Goal: Use online tool/utility: Utilize a website feature to perform a specific function

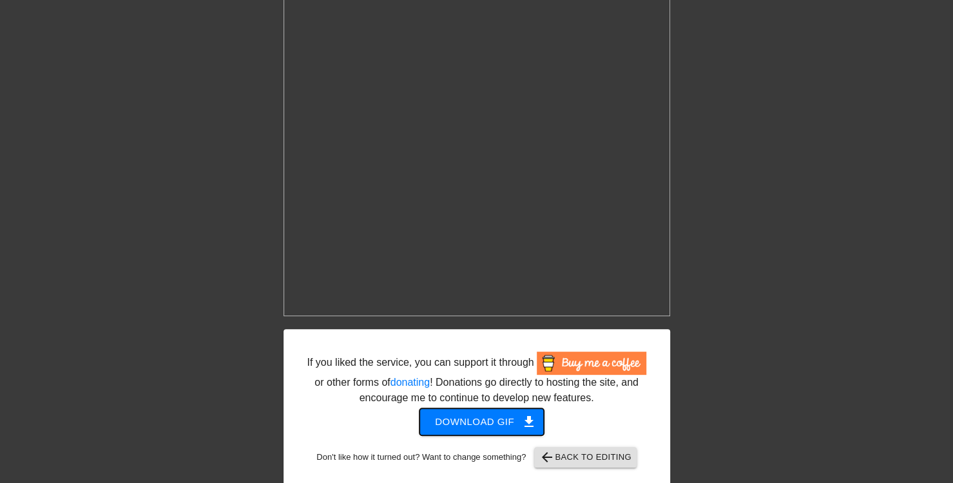
scroll to position [104, 0]
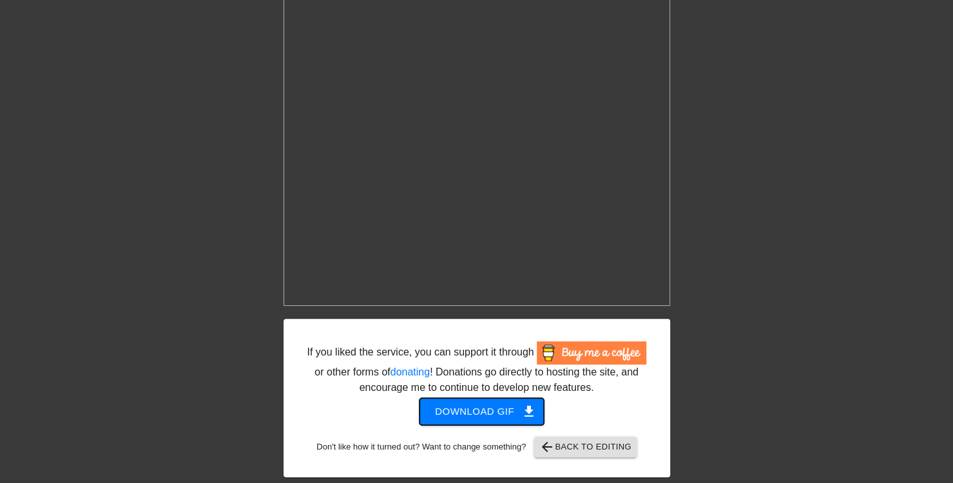
click at [503, 418] on span "Download gif get_app" at bounding box center [481, 411] width 93 height 17
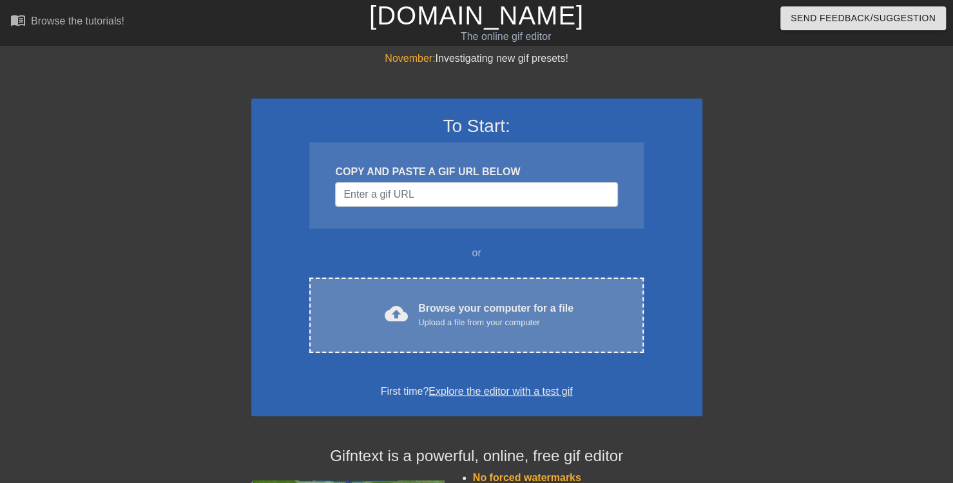
click at [469, 316] on div "Upload a file from your computer" at bounding box center [495, 322] width 155 height 13
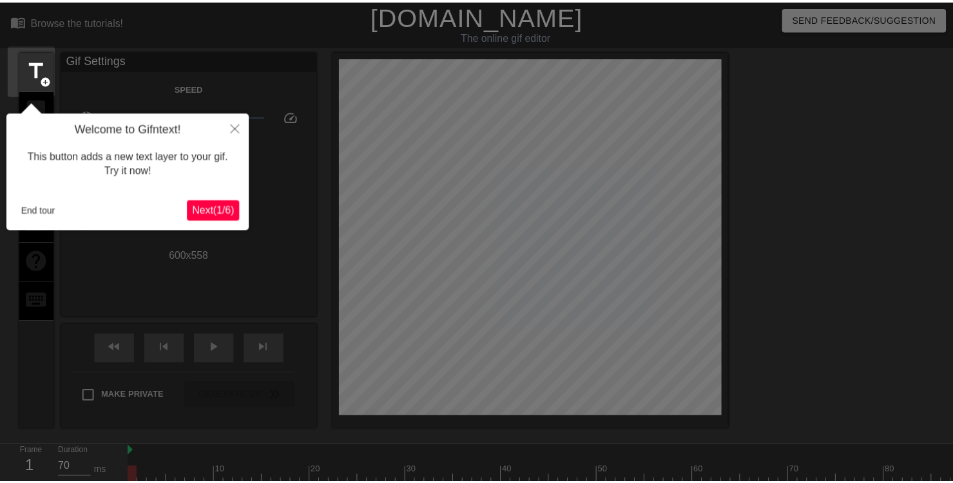
scroll to position [32, 0]
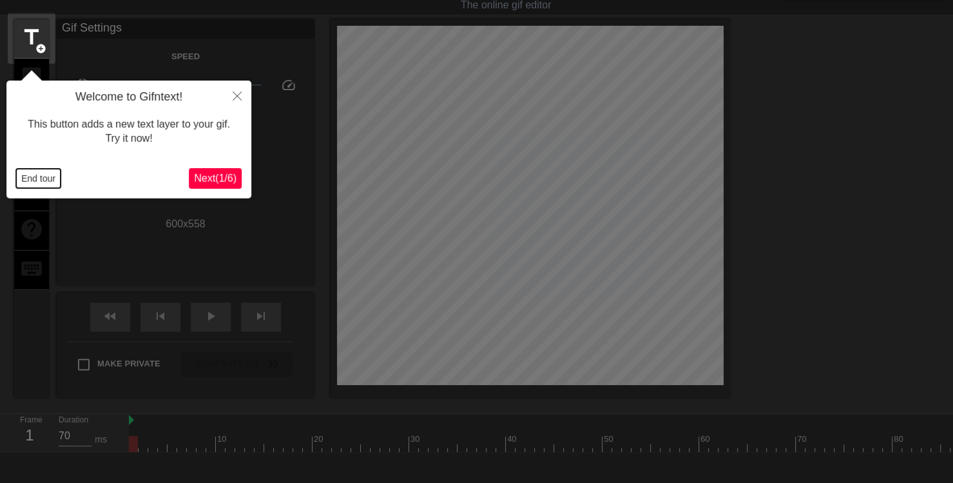
click at [21, 178] on button "End tour" at bounding box center [38, 178] width 44 height 19
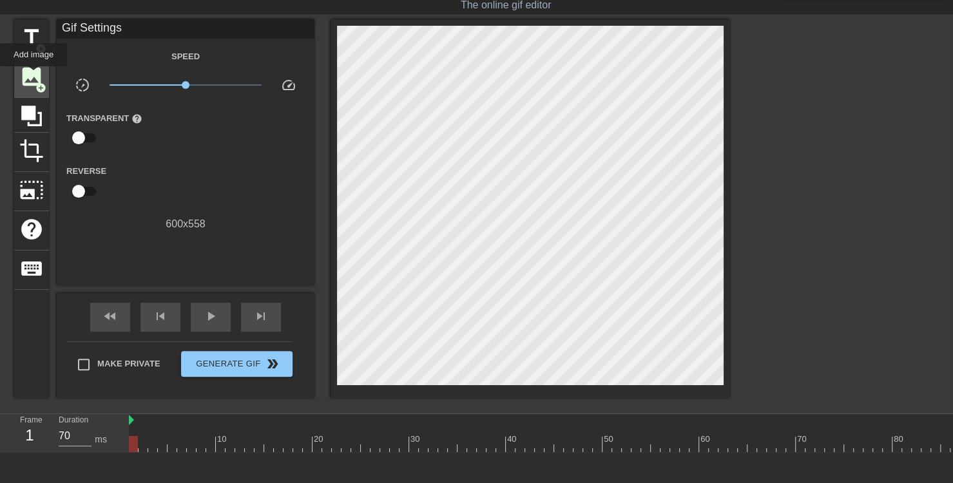
click at [34, 75] on span "image" at bounding box center [31, 76] width 24 height 24
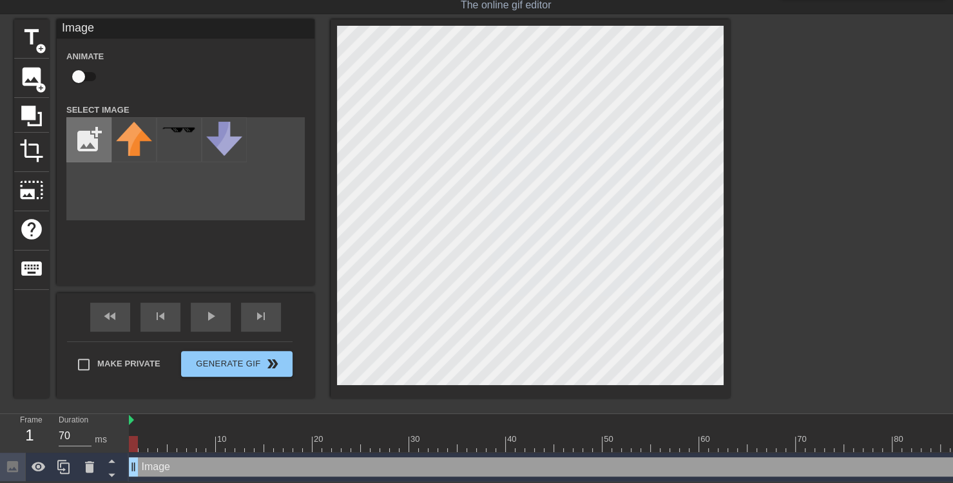
click at [85, 144] on input "file" at bounding box center [89, 140] width 44 height 44
type input "C:\fakepath\J_OWUSUDANQUAH-min.jpg"
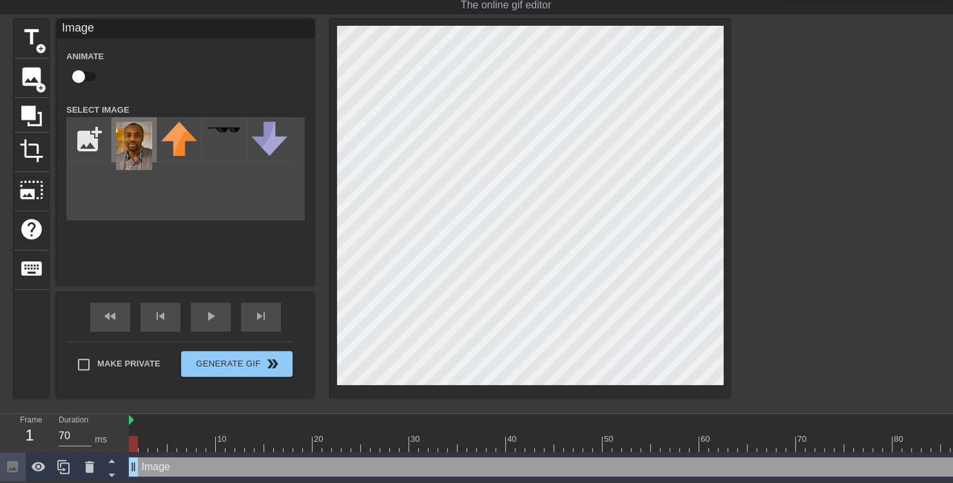
click at [131, 153] on img at bounding box center [134, 146] width 36 height 48
click at [546, 387] on div at bounding box center [530, 208] width 399 height 379
click at [37, 182] on span "photo_size_select_large" at bounding box center [31, 190] width 24 height 24
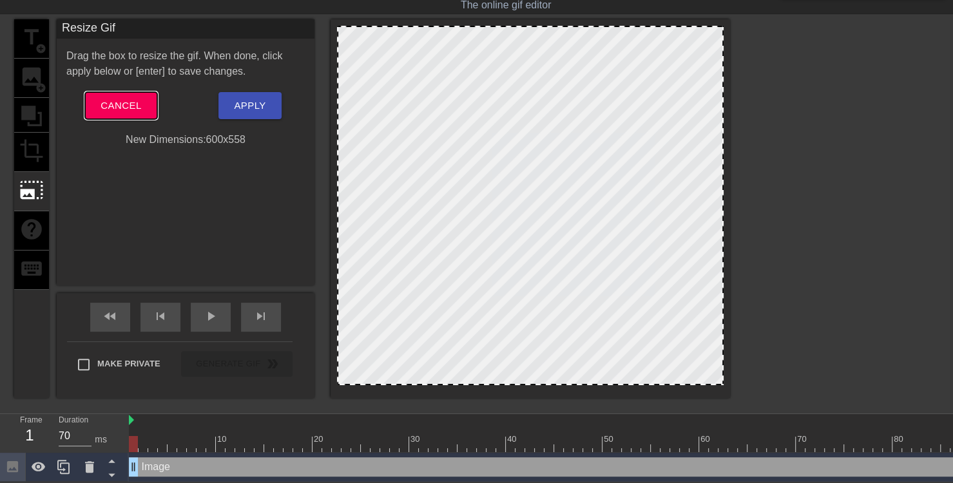
click at [125, 110] on span "Cancel" at bounding box center [121, 105] width 41 height 17
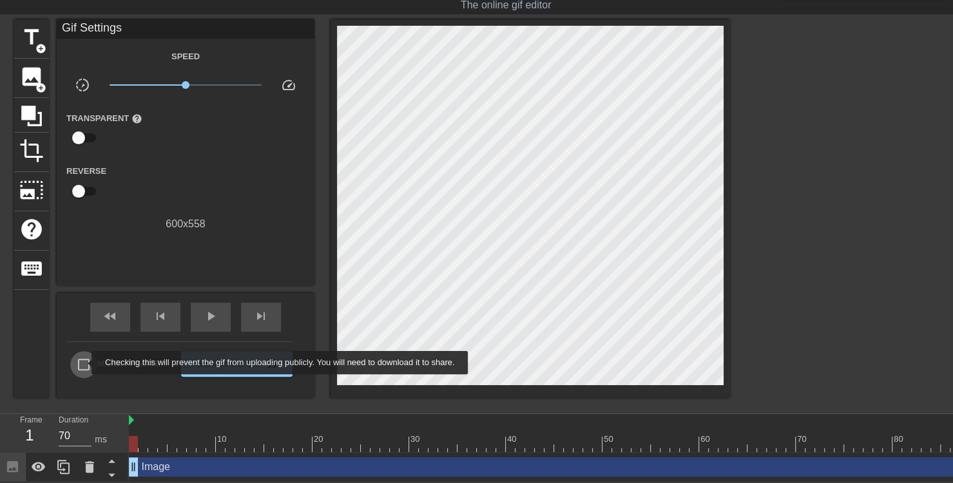
click at [83, 363] on input "Make Private" at bounding box center [83, 364] width 27 height 27
checkbox input "true"
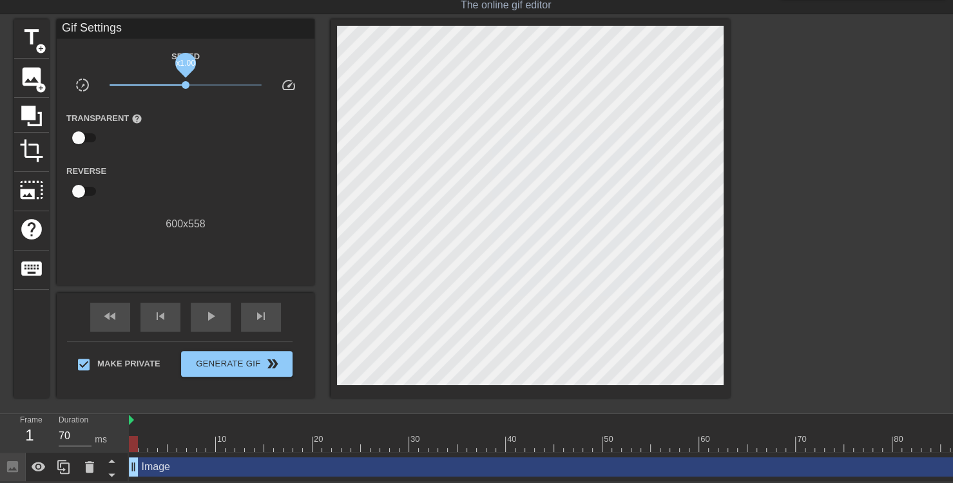
click at [186, 84] on span "x1.00" at bounding box center [186, 85] width 8 height 8
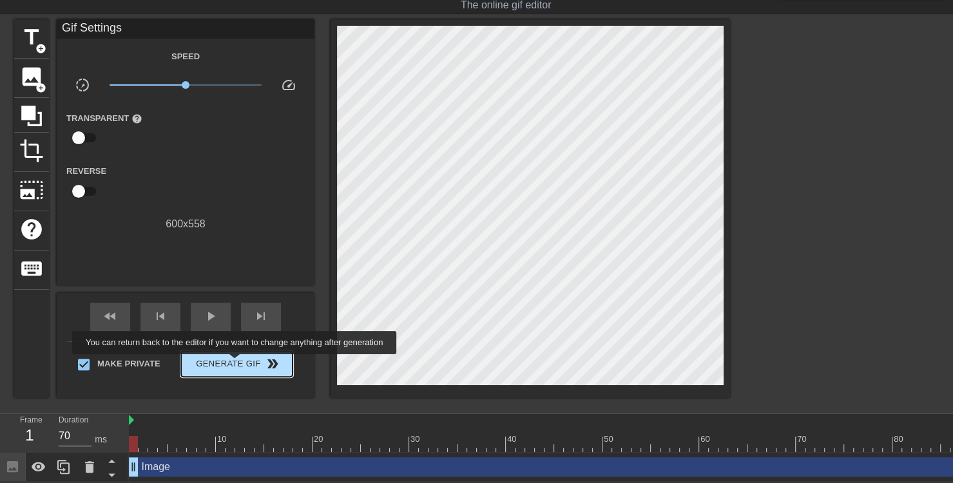
click at [236, 363] on span "Generate Gif double_arrow" at bounding box center [236, 363] width 101 height 15
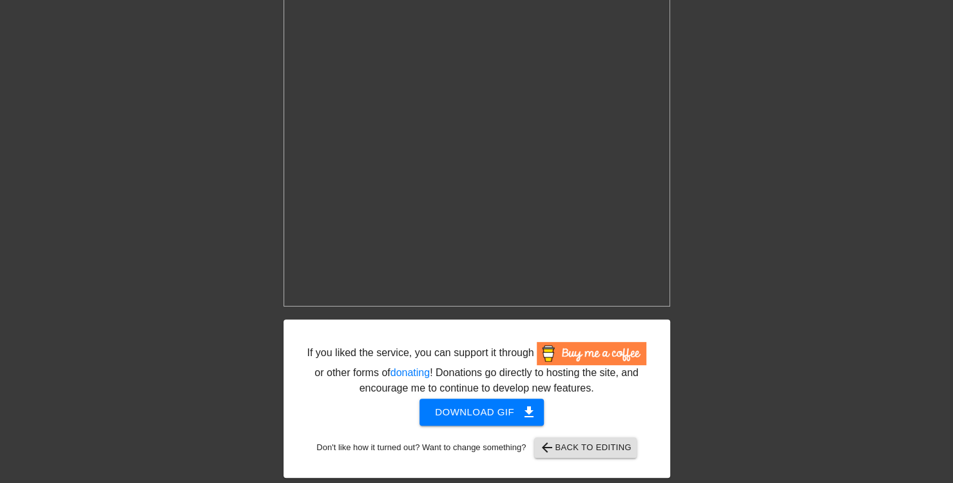
scroll to position [104, 0]
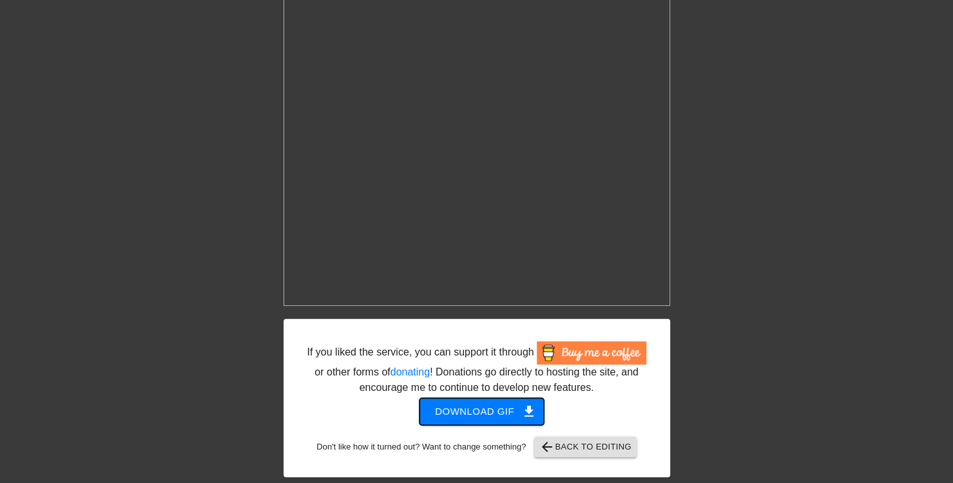
click at [515, 414] on span "Download gif get_app" at bounding box center [481, 411] width 93 height 17
